Goal: Task Accomplishment & Management: Manage account settings

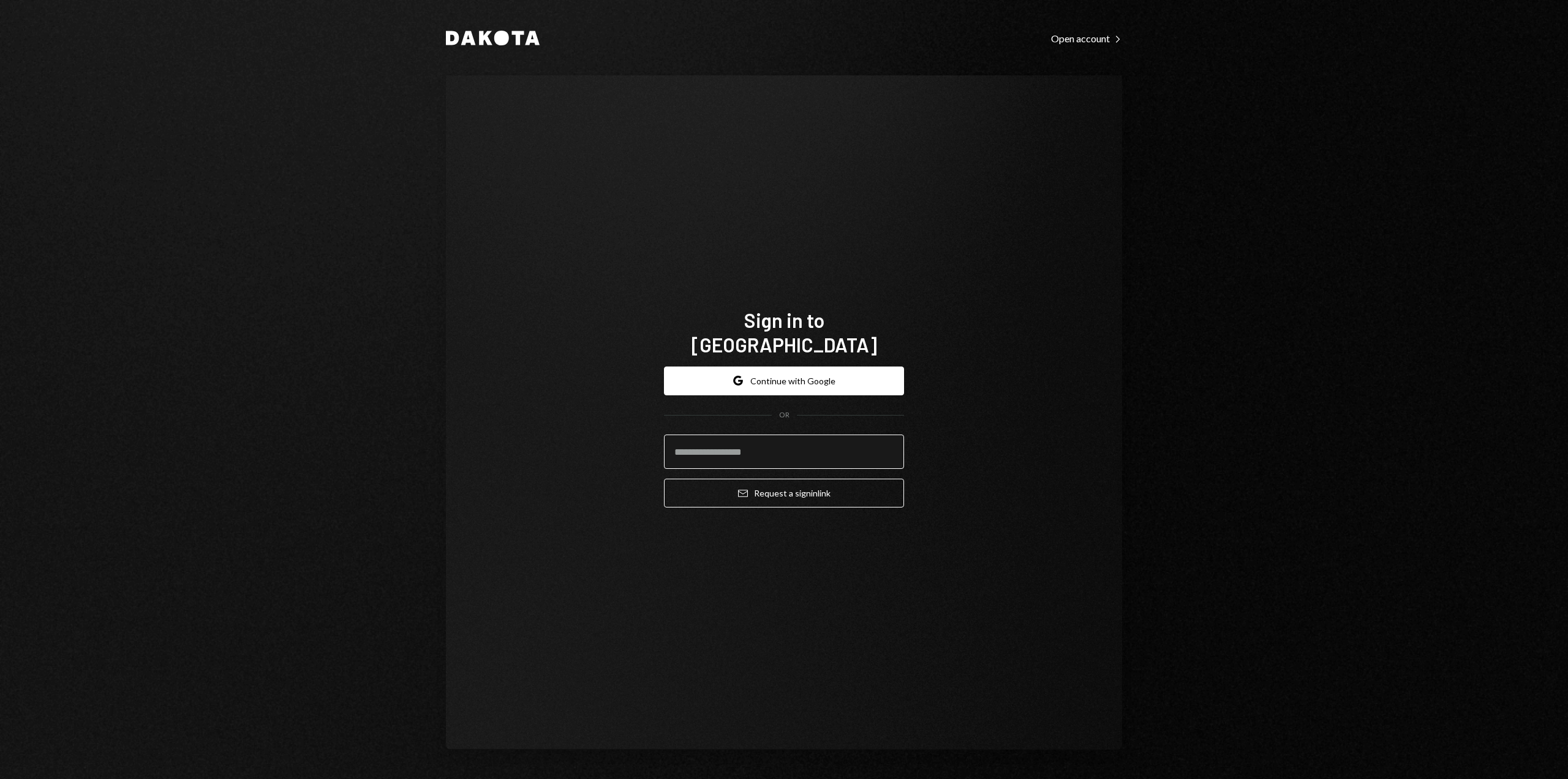
click at [764, 444] on input "email" at bounding box center [784, 451] width 240 height 34
type input "**********"
click at [776, 479] on button "Email Request a sign in link" at bounding box center [784, 493] width 240 height 29
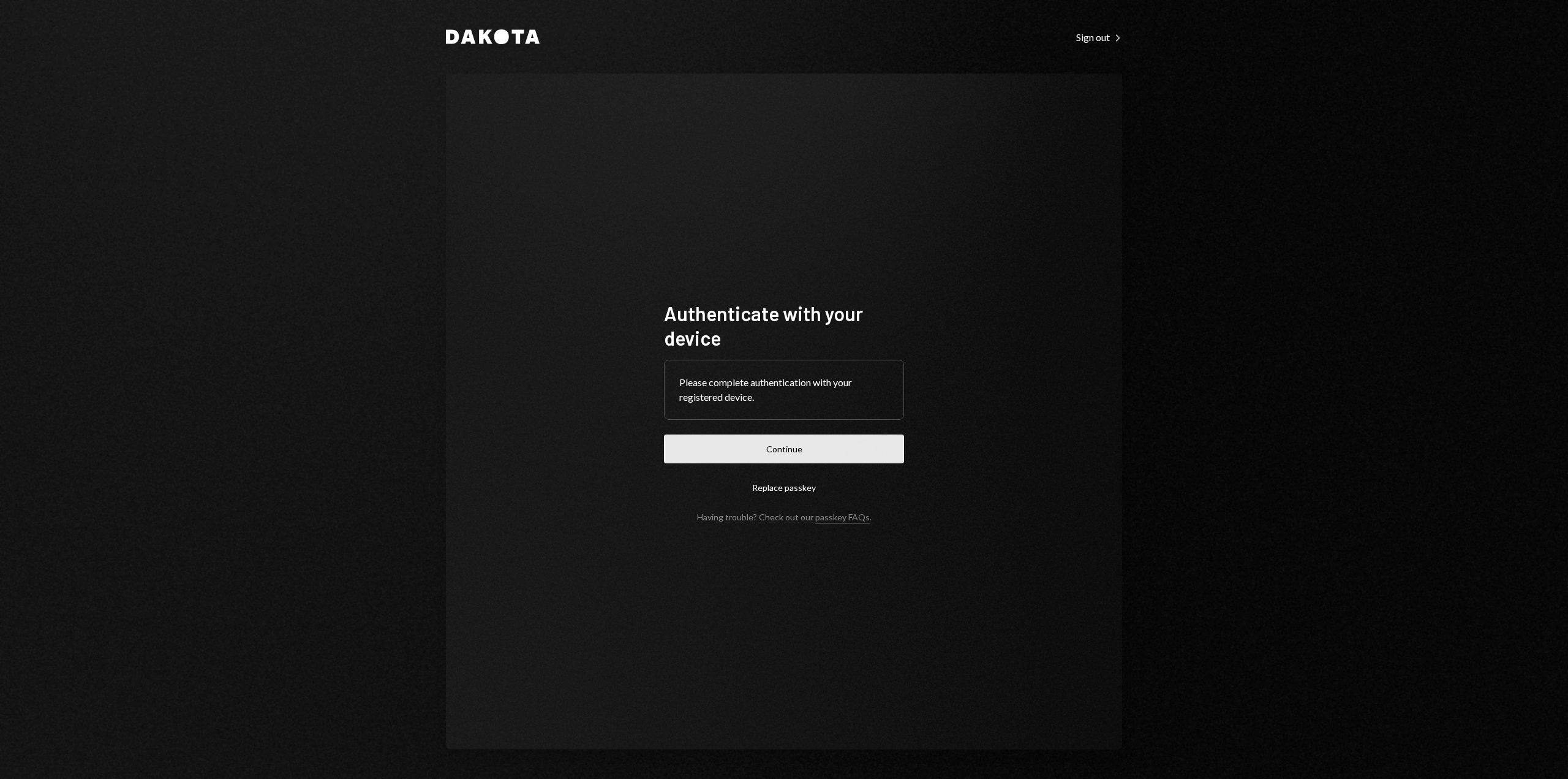
click at [784, 452] on button "Continue" at bounding box center [784, 449] width 240 height 29
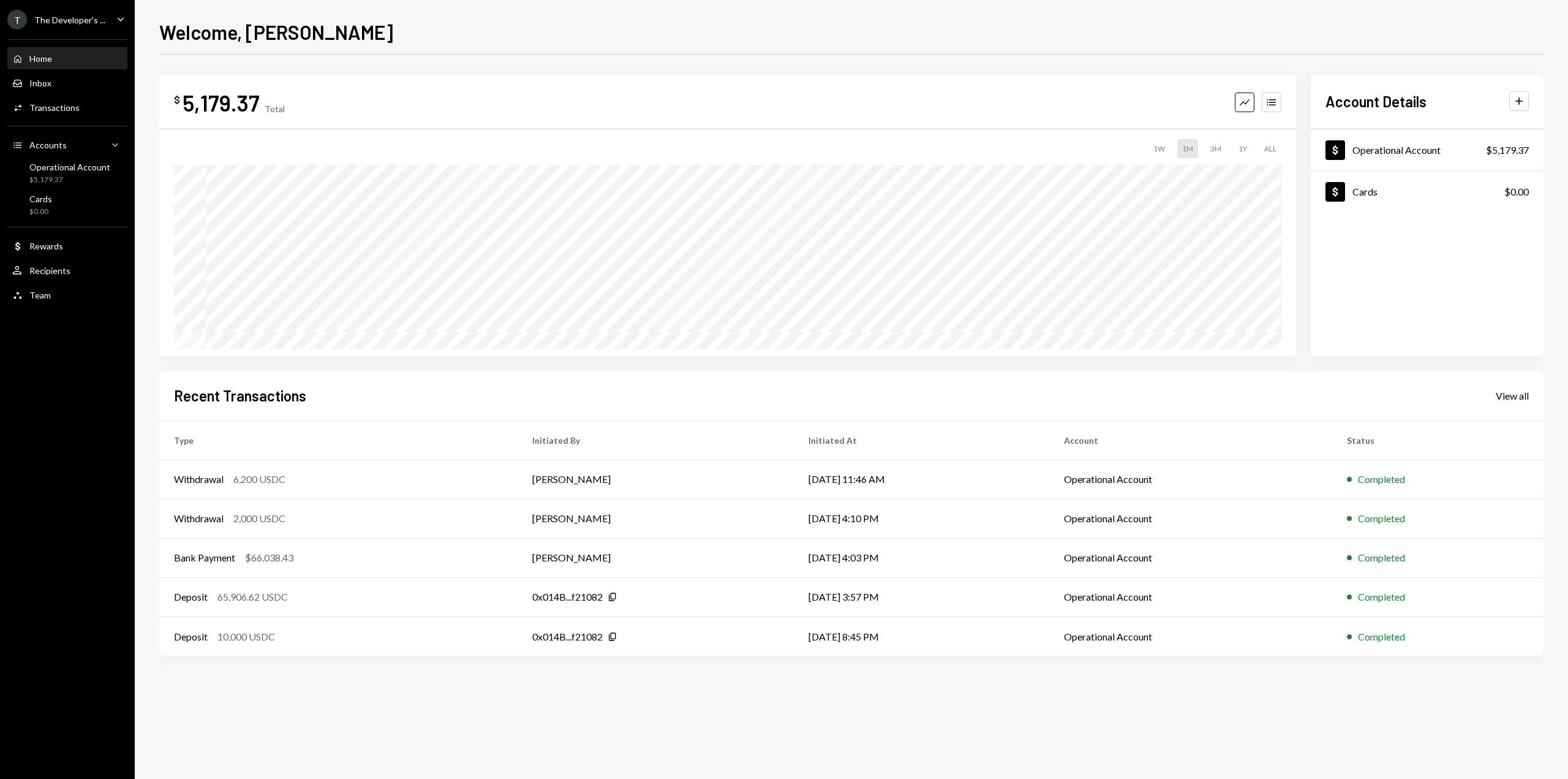
click at [115, 26] on div "Caret Down" at bounding box center [120, 20] width 14 height 15
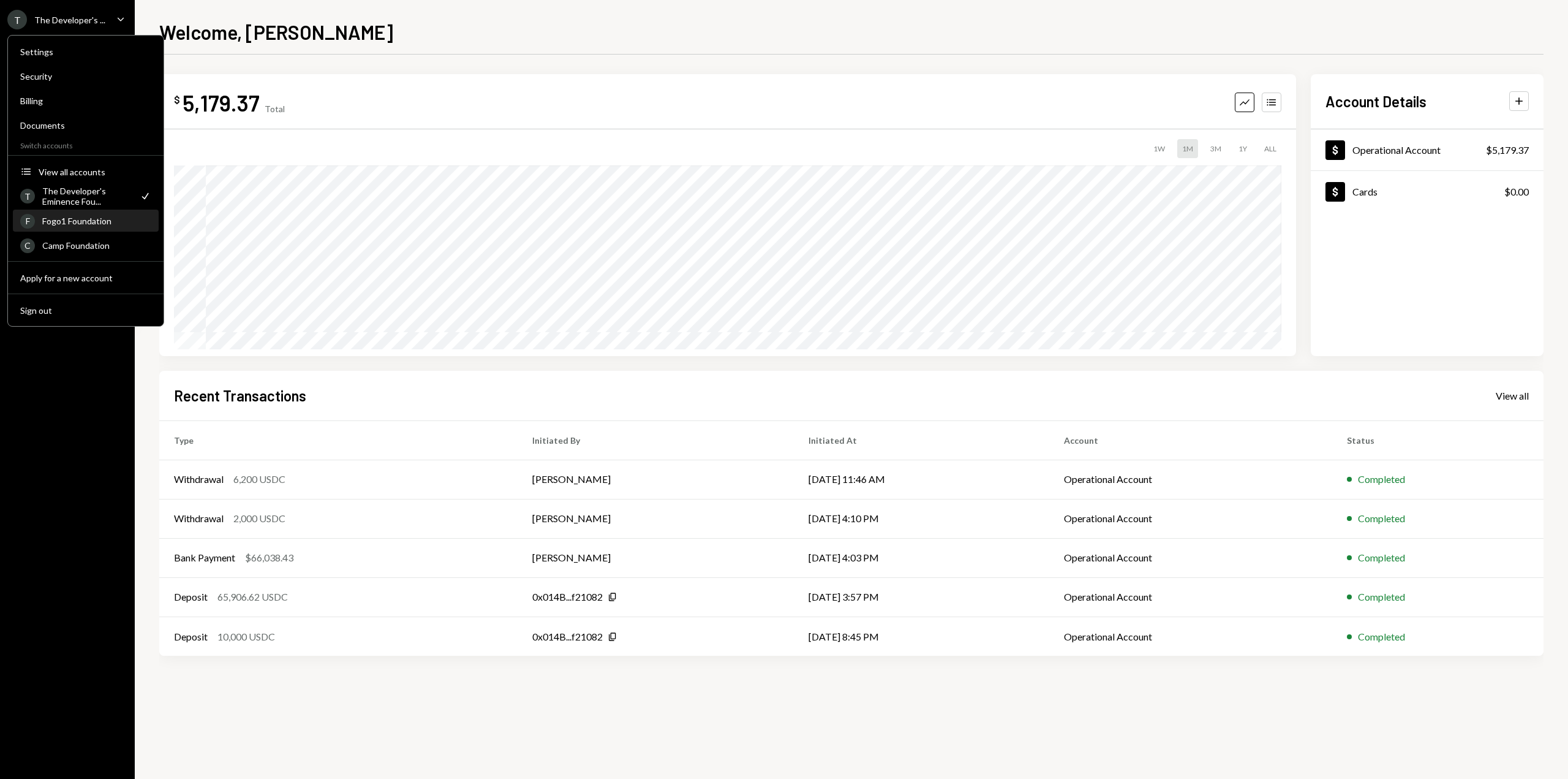
click at [119, 223] on div "Fogo1 Foundation" at bounding box center [97, 221] width 109 height 10
